Goal: Task Accomplishment & Management: Use online tool/utility

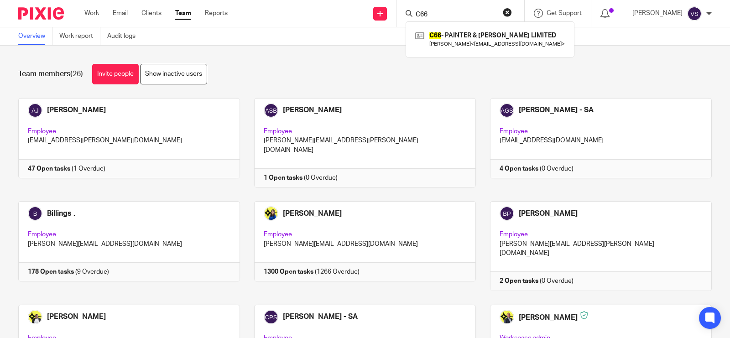
click at [264, 64] on div "Team members (26) Invite people Show inactive users" at bounding box center [364, 74] width 693 height 21
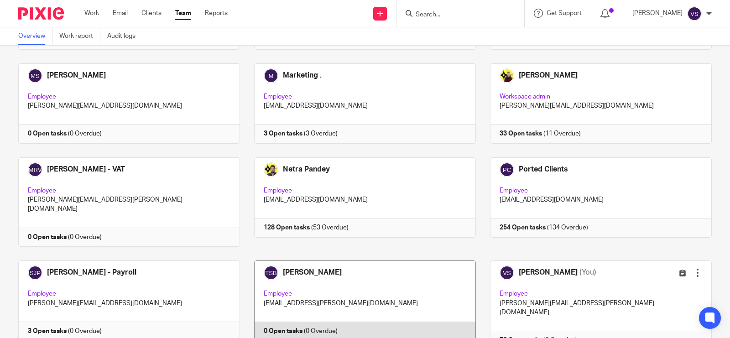
scroll to position [627, 0]
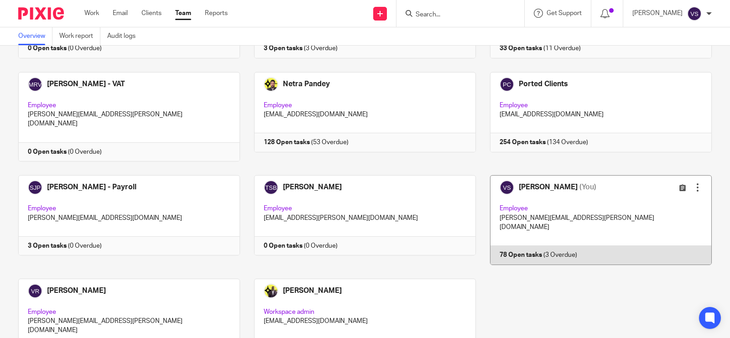
click at [532, 175] on link at bounding box center [594, 219] width 236 height 89
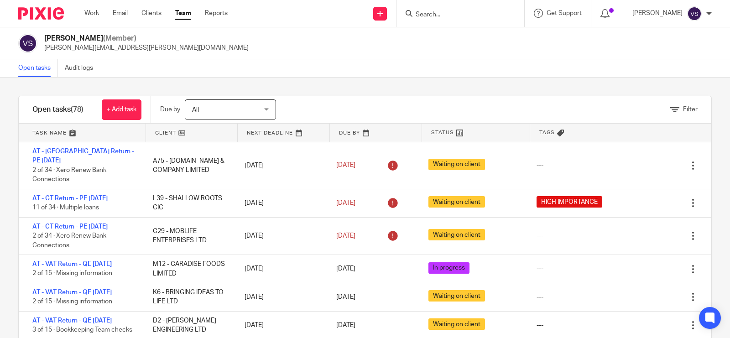
click at [429, 85] on div "Filter tasks Only show tasks matching all of these conditions 1 Client name Is …" at bounding box center [365, 208] width 730 height 260
click at [424, 74] on div "Open tasks Audit logs" at bounding box center [365, 68] width 730 height 18
